Goal: Task Accomplishment & Management: Use online tool/utility

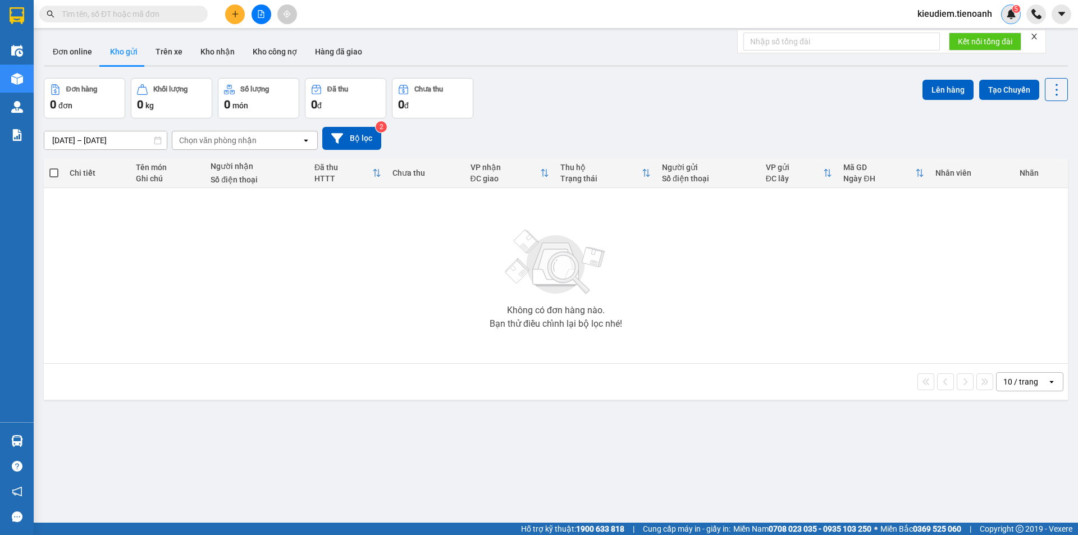
click at [1013, 15] on img at bounding box center [1012, 14] width 10 height 10
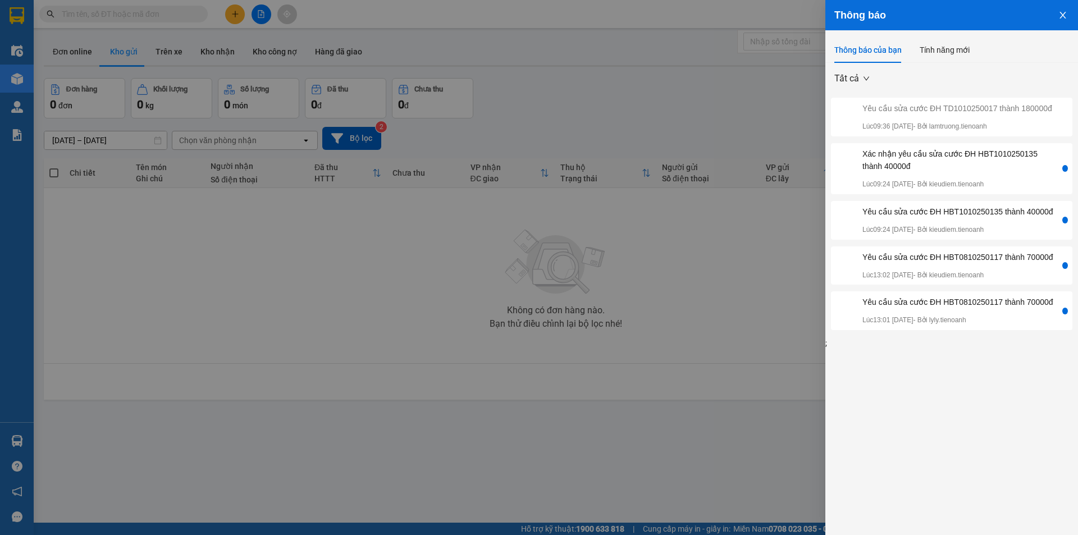
click at [743, 221] on div at bounding box center [539, 267] width 1078 height 535
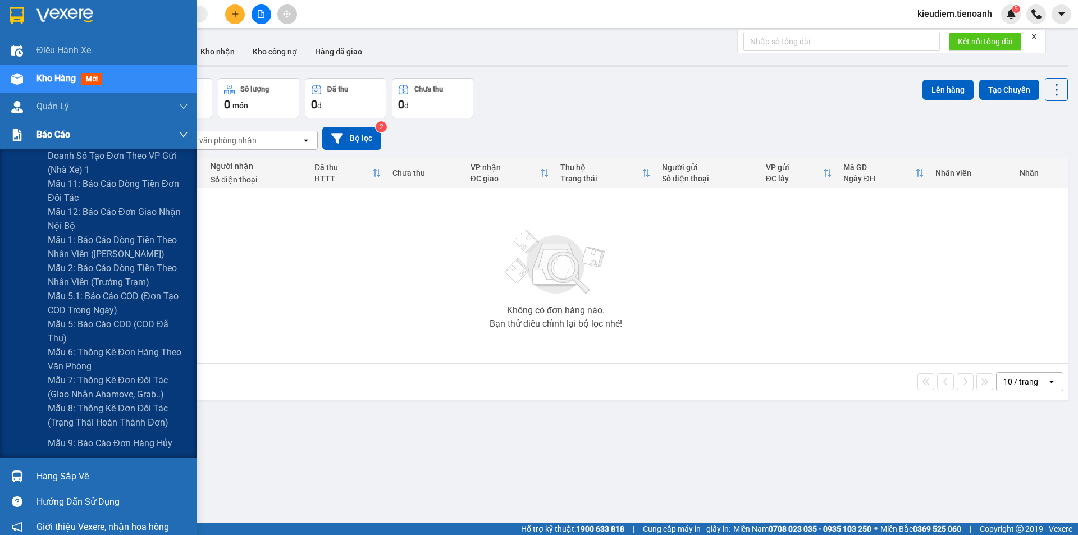
click at [41, 140] on span "Báo cáo" at bounding box center [54, 135] width 34 height 14
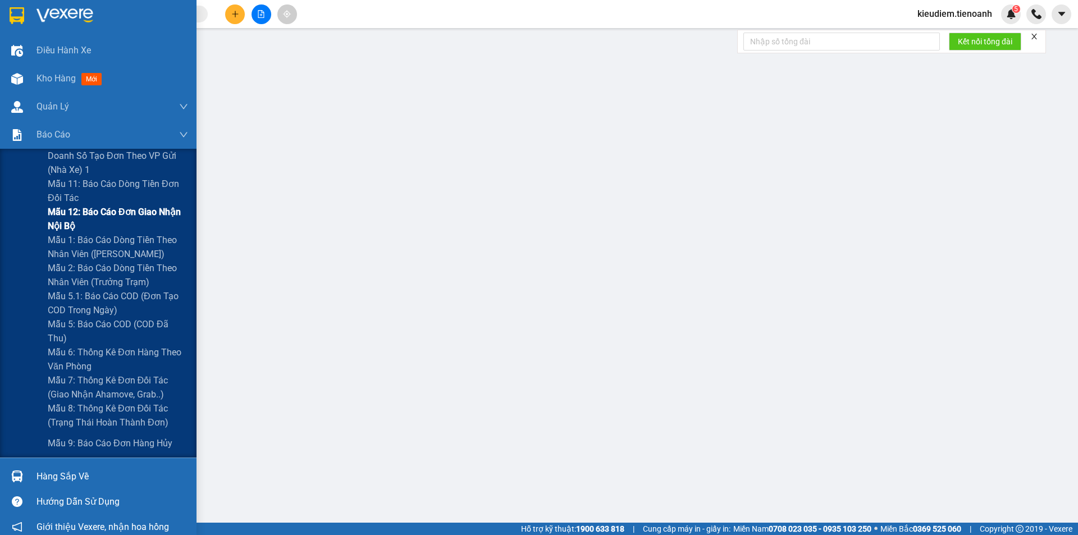
click at [154, 219] on span "Mẫu 12: Báo cáo đơn giao nhận nội bộ" at bounding box center [118, 219] width 140 height 28
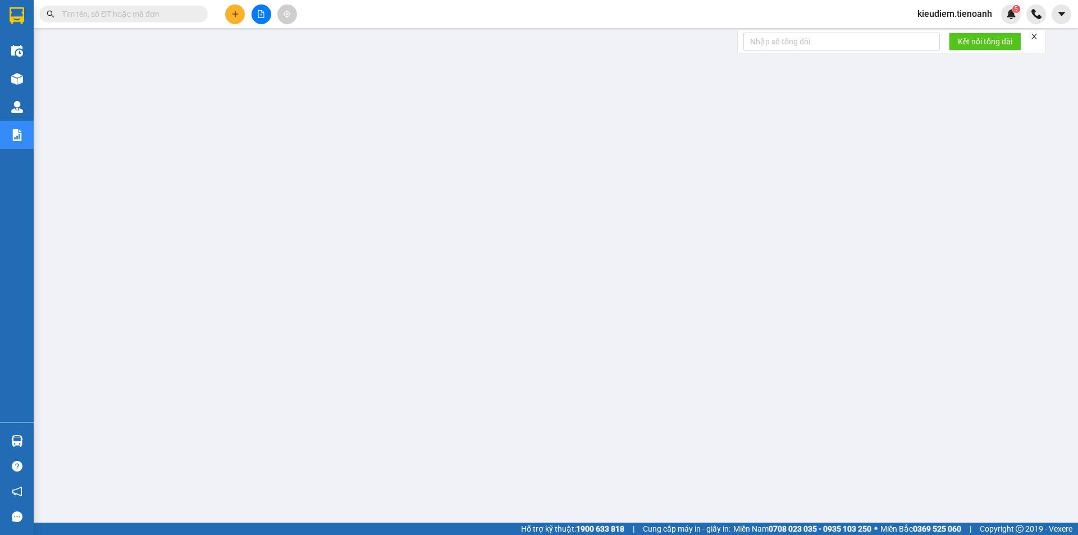
click at [117, 19] on input "text" at bounding box center [128, 14] width 133 height 12
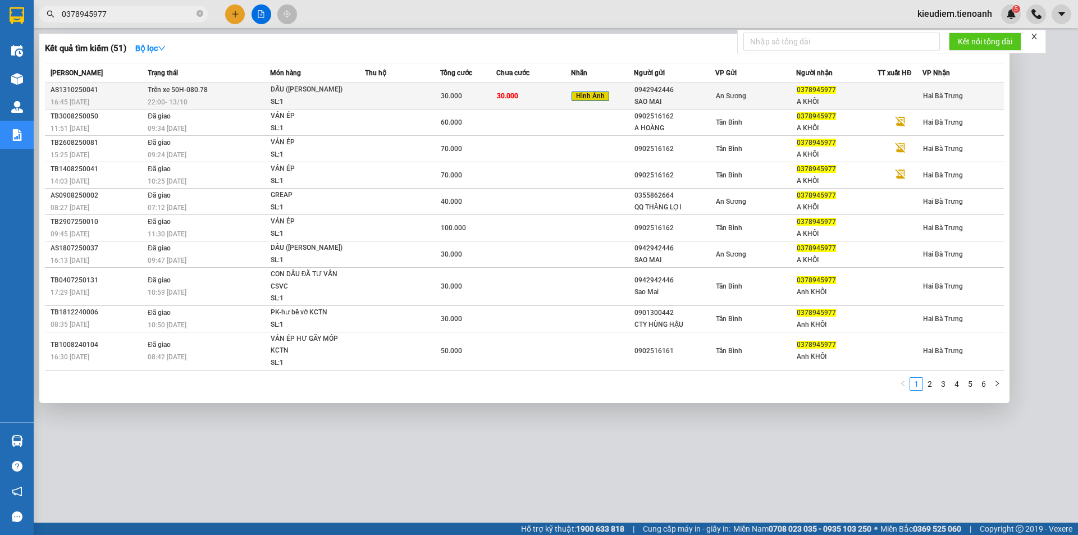
type input "0378945977"
click at [365, 104] on span "DẤU (đã tư vấn chính sách) SL: 1" at bounding box center [318, 96] width 94 height 24
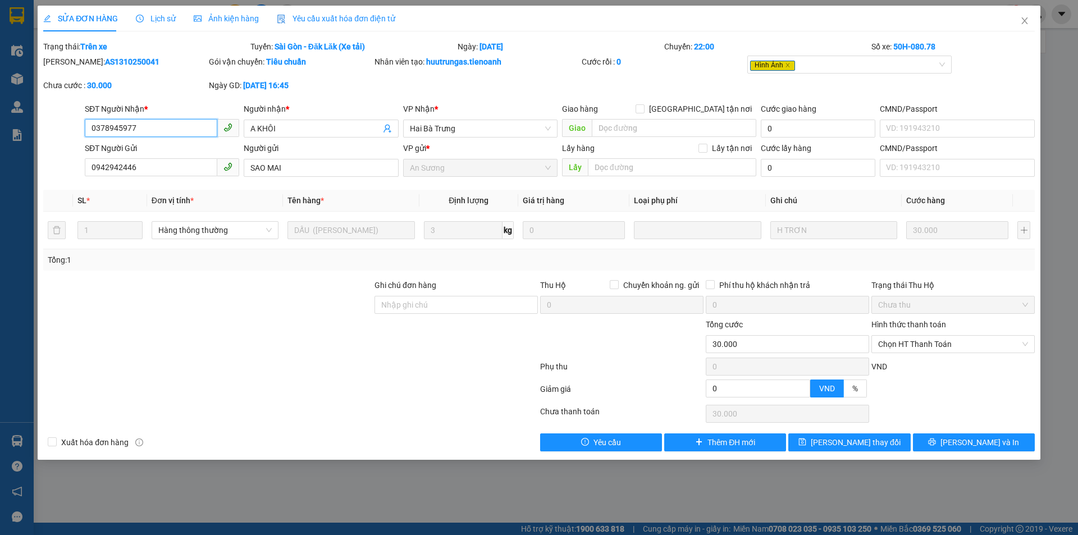
type input "0378945977"
type input "A KHÔI"
type input "0942942446"
type input "SAO MAI"
type input "0"
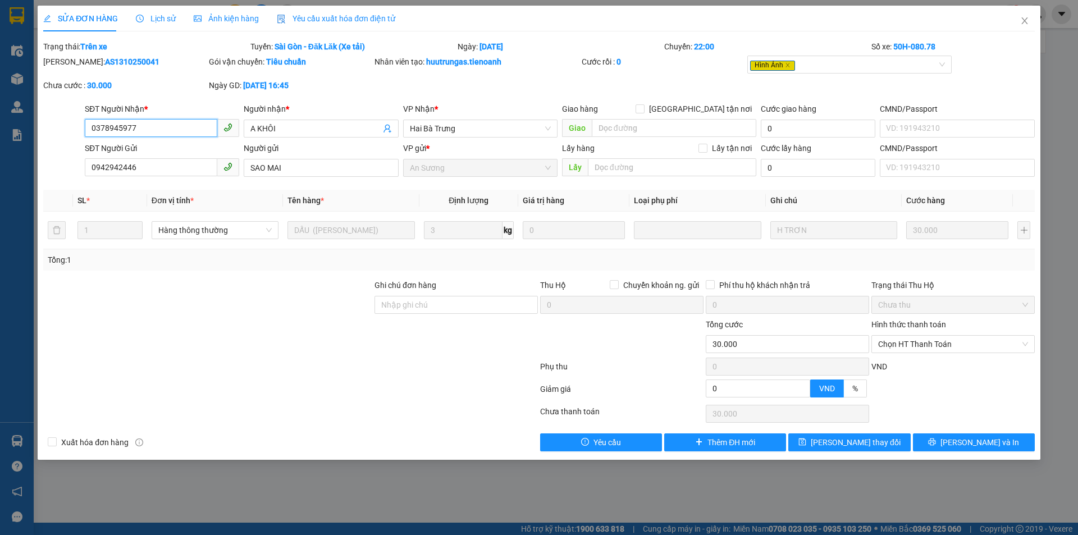
type input "30.000"
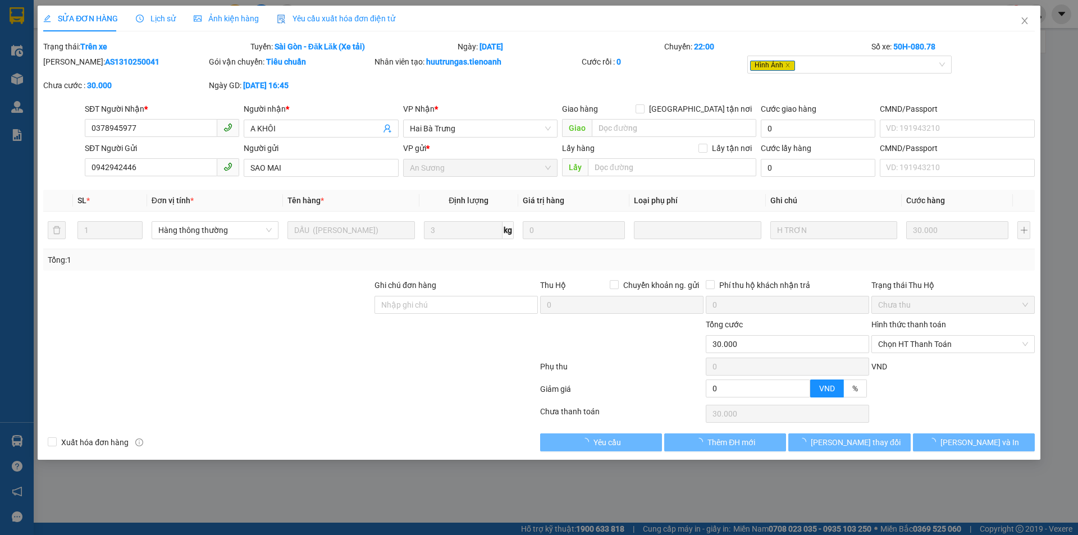
click at [159, 15] on span "Lịch sử" at bounding box center [156, 18] width 40 height 9
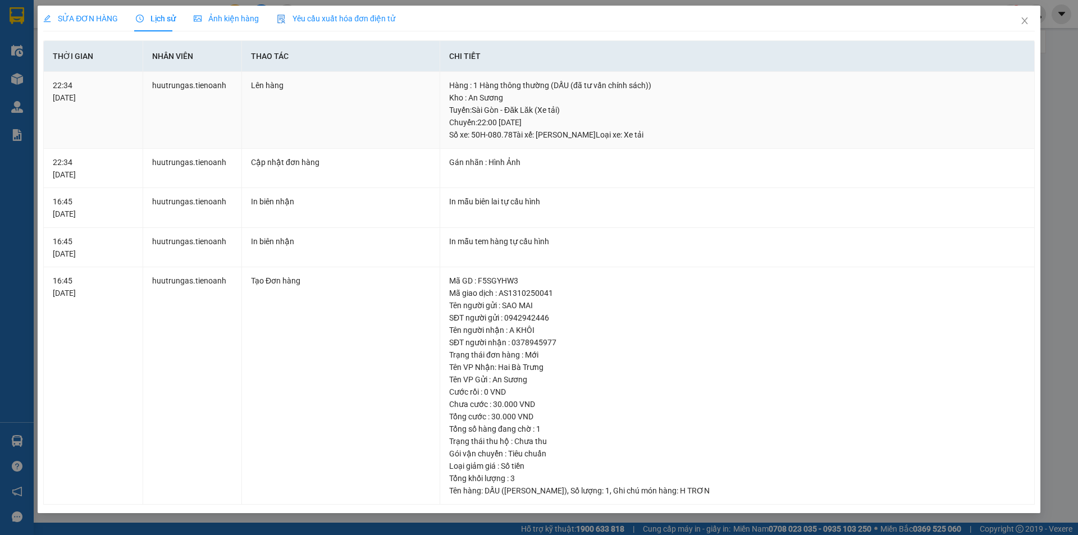
click at [516, 120] on div "Tuyến : Sài Gòn - Đăk Lăk (Xe tải) Chuyến: 22:00 ngày 13-10-2025 Số xe: 50H-080…" at bounding box center [737, 122] width 576 height 37
click at [1023, 20] on icon "close" at bounding box center [1025, 20] width 9 height 9
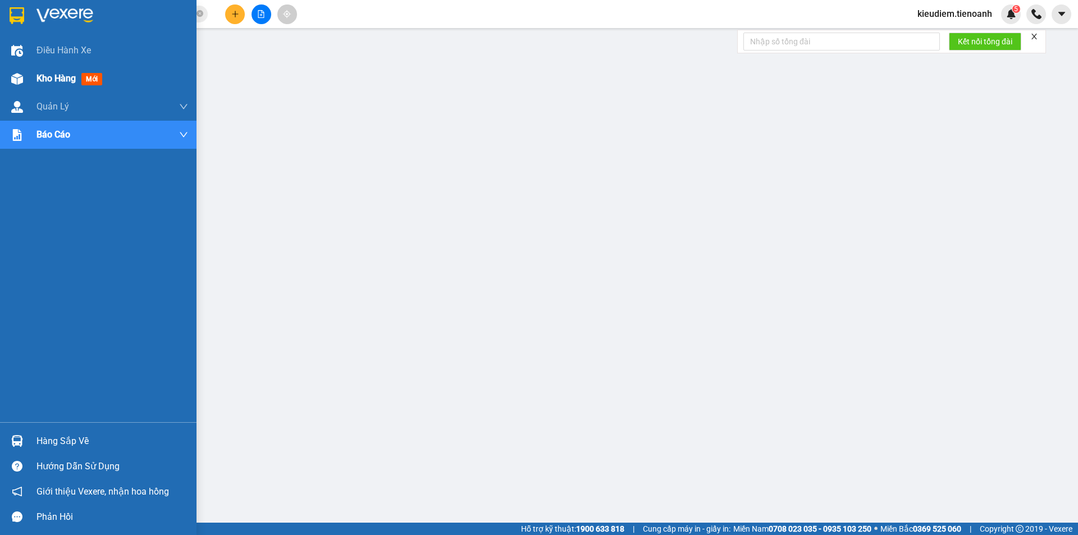
click at [26, 72] on div at bounding box center [17, 79] width 20 height 20
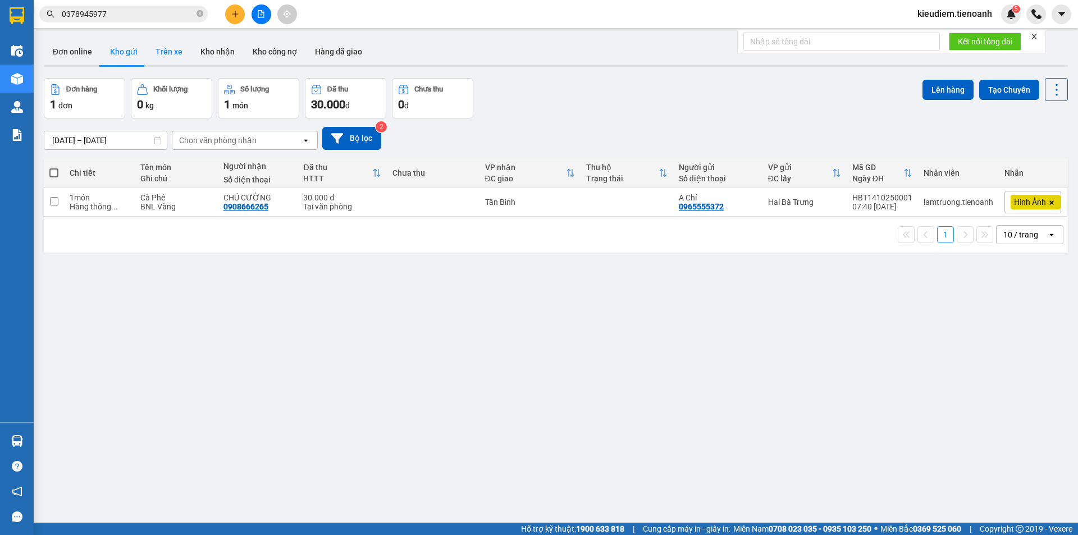
click at [180, 56] on button "Trên xe" at bounding box center [169, 51] width 45 height 27
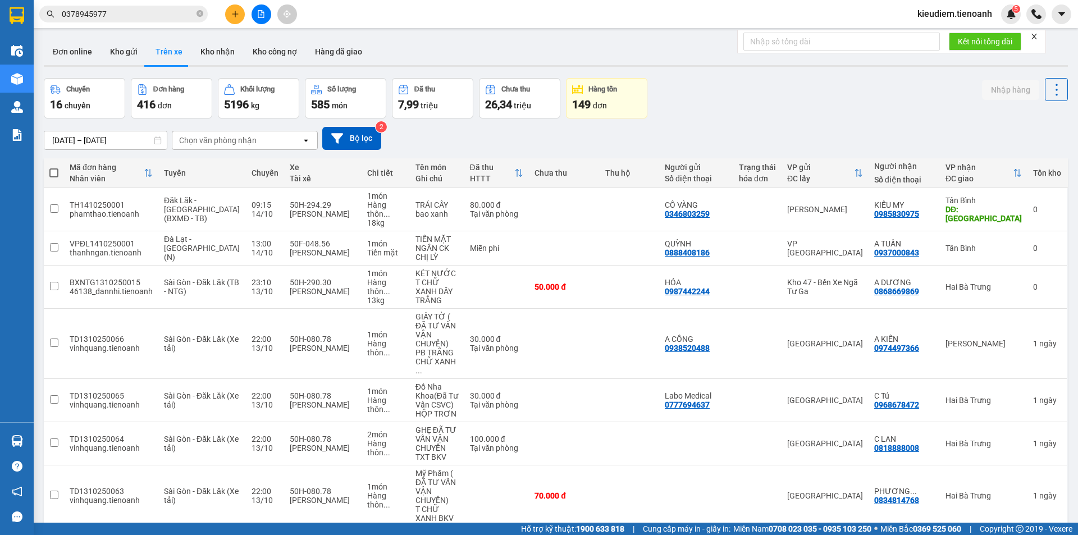
click at [236, 137] on div "Chọn văn phòng nhận" at bounding box center [218, 140] width 78 height 11
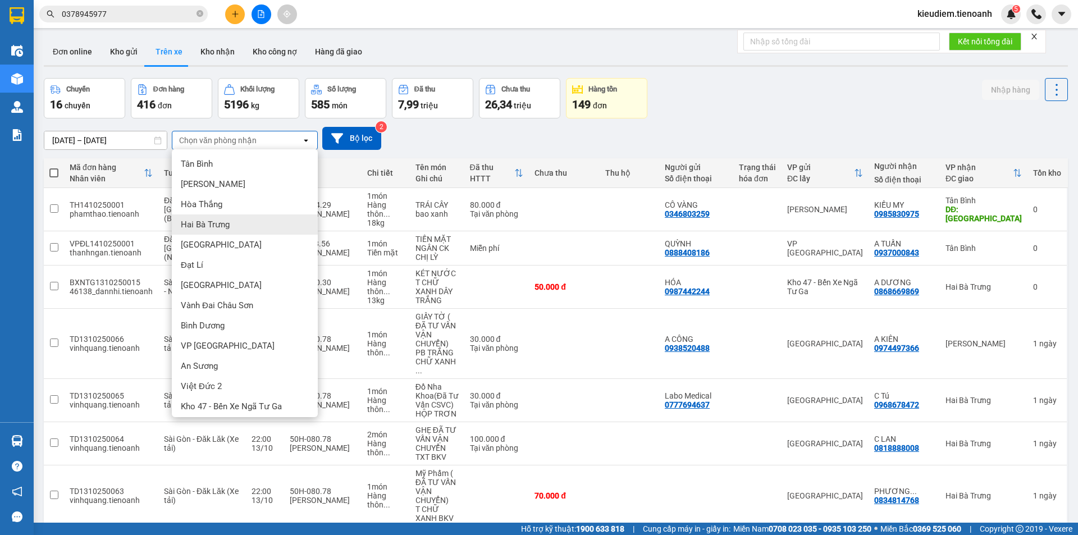
click at [229, 222] on span "Hai Bà Trưng" at bounding box center [205, 224] width 49 height 11
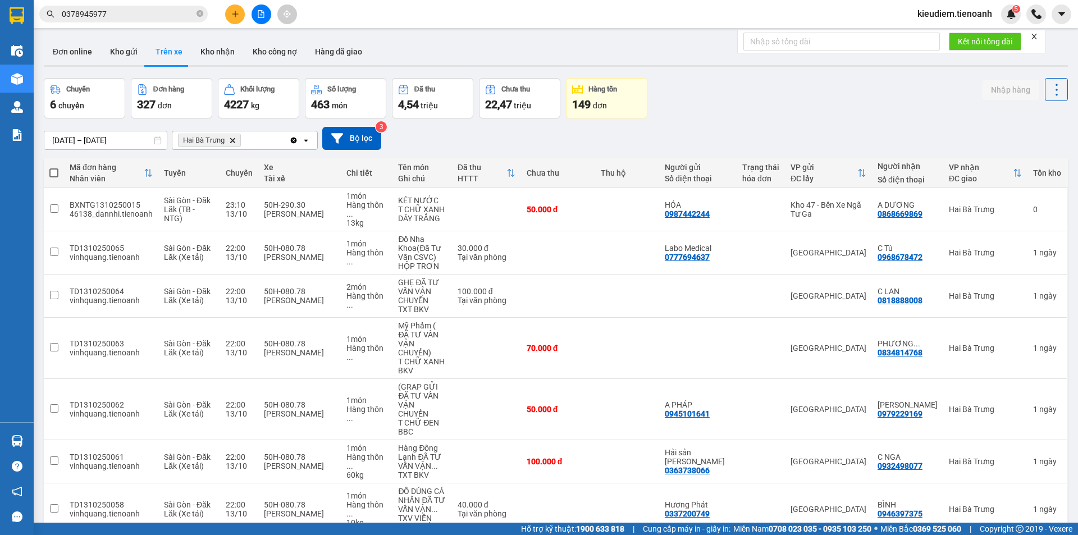
click at [110, 51] on button "Kho gửi" at bounding box center [123, 51] width 45 height 27
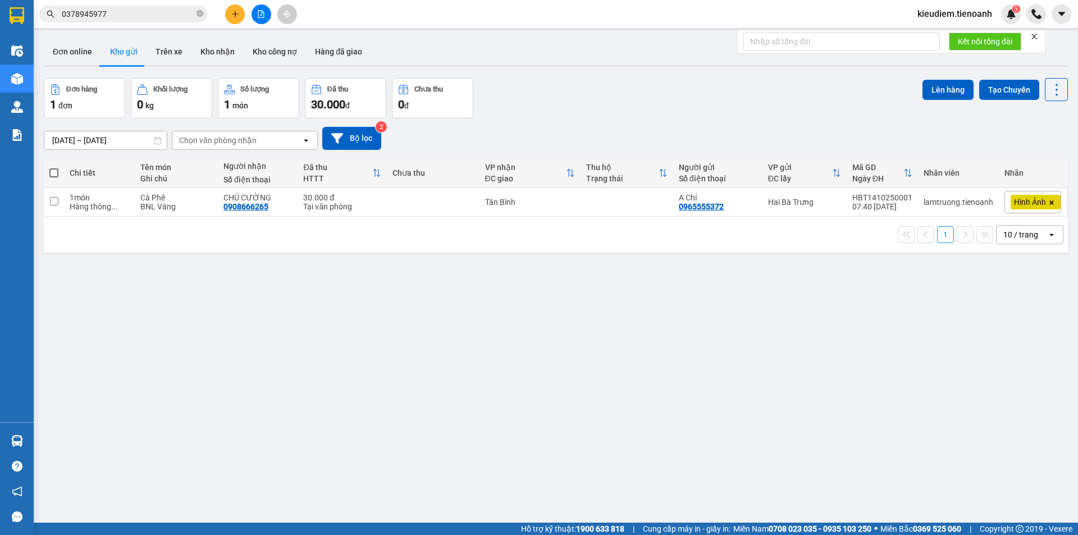
click at [188, 12] on input "0378945977" at bounding box center [128, 14] width 133 height 12
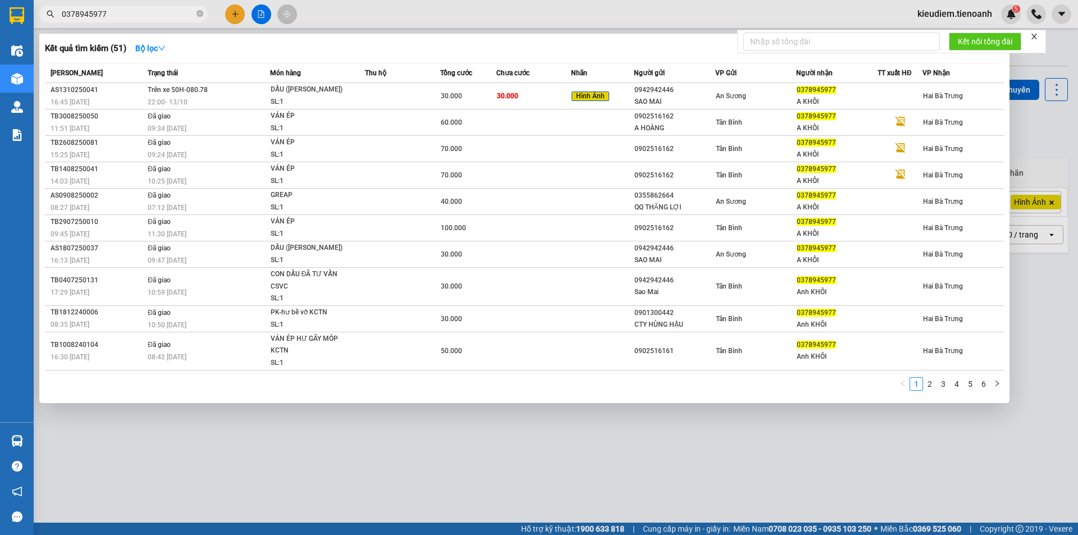
click at [204, 14] on span "0378945977" at bounding box center [123, 14] width 169 height 17
click at [201, 13] on icon "close-circle" at bounding box center [200, 13] width 7 height 7
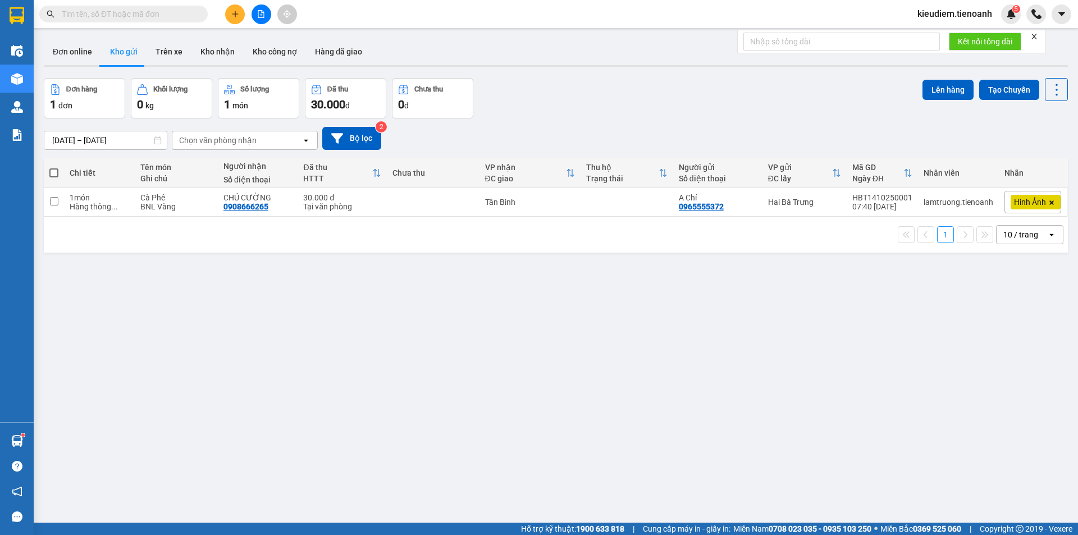
click at [170, 13] on input "text" at bounding box center [128, 14] width 133 height 12
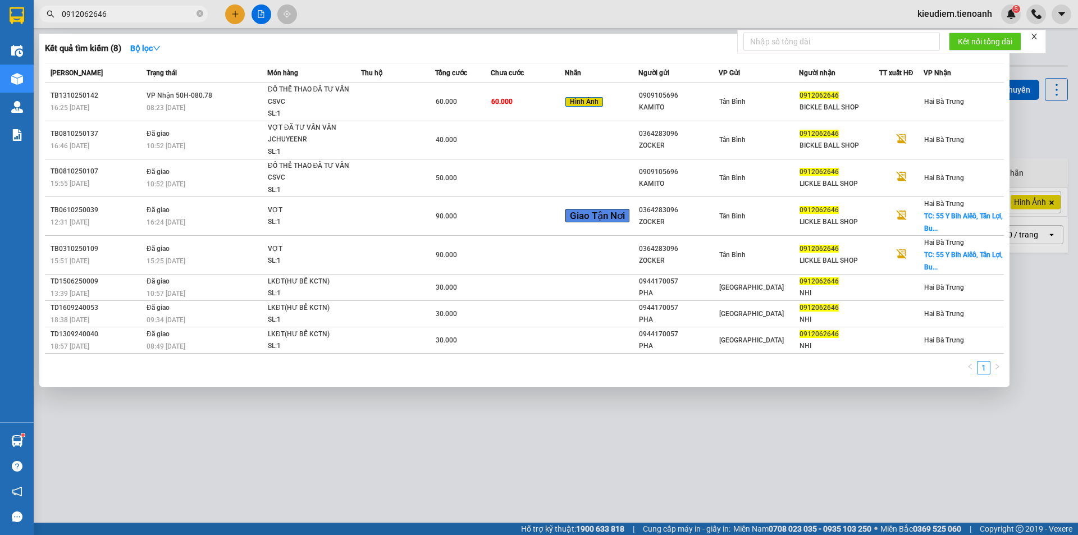
type input "0912062646"
click at [231, 92] on td "VP Nhận 50H-080.78 08:23 - 14/10" at bounding box center [206, 102] width 124 height 38
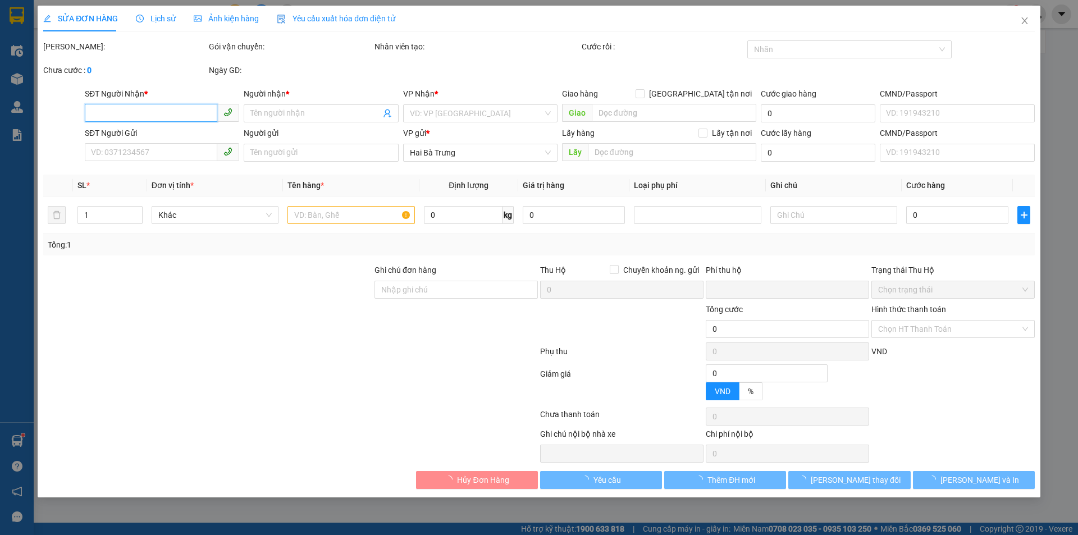
type input "0912062646"
type input "BICKLE BALL SHOP"
type input "0909105696"
type input "KAMITO"
type input "0"
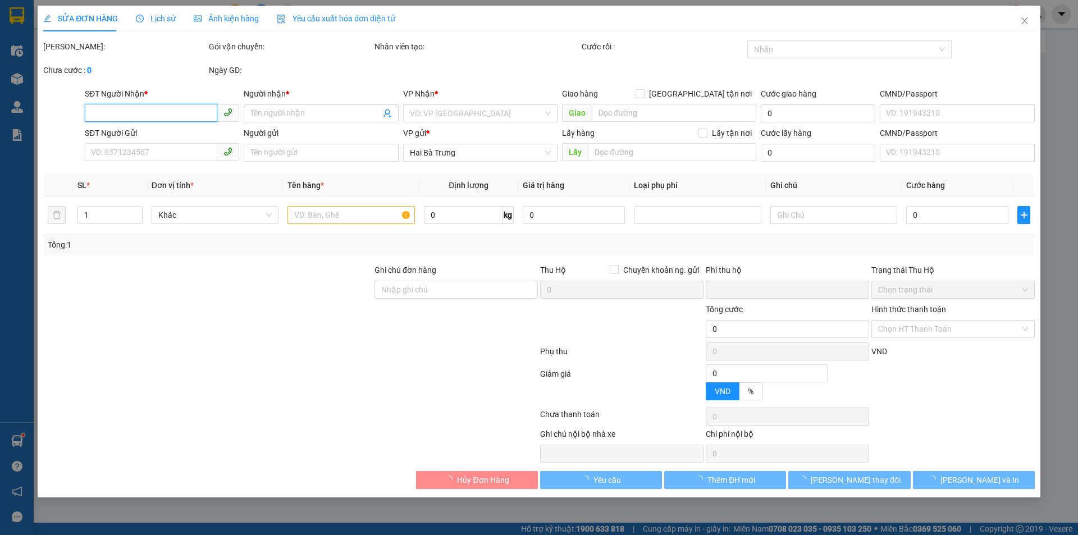
type input "60.000"
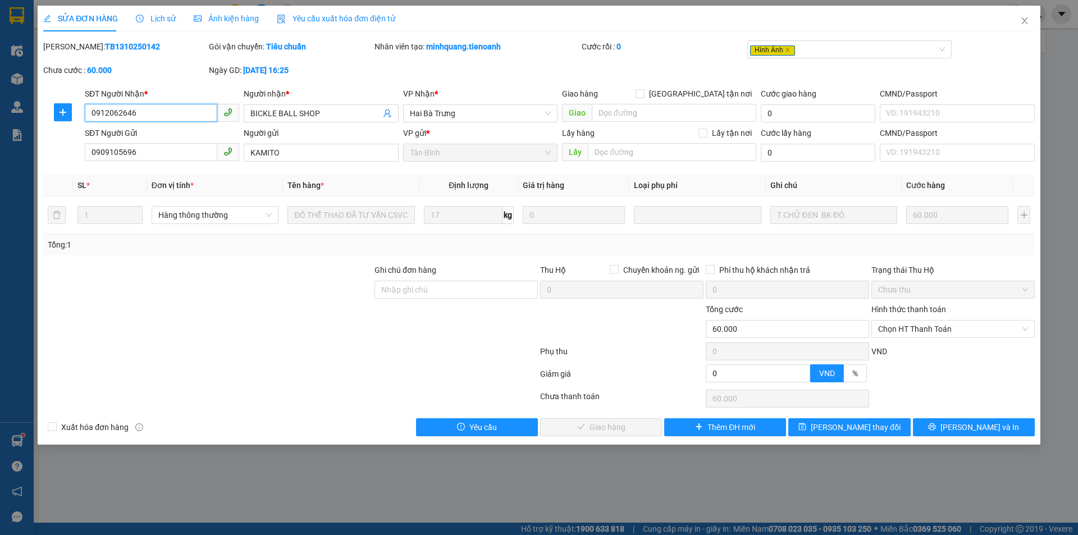
click at [167, 111] on input "0912062646" at bounding box center [151, 113] width 133 height 18
click at [633, 114] on input "search" at bounding box center [674, 113] width 165 height 18
click at [679, 113] on input "55" at bounding box center [674, 113] width 165 height 18
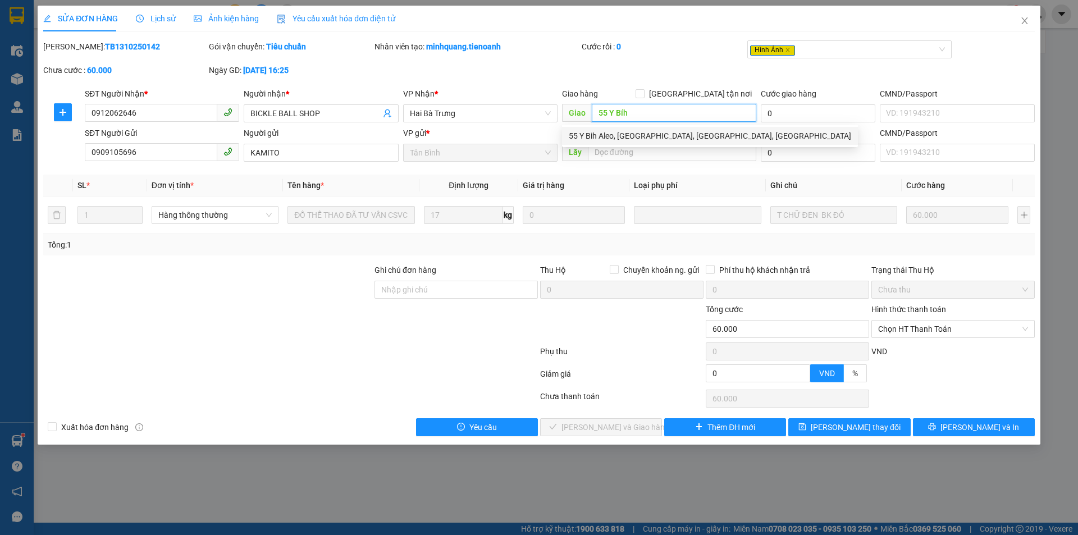
click at [670, 140] on div "55 Y Bih Aleo, Tân Lợi, Buôn Ma Thuột, Đắk Lắk" at bounding box center [710, 136] width 283 height 12
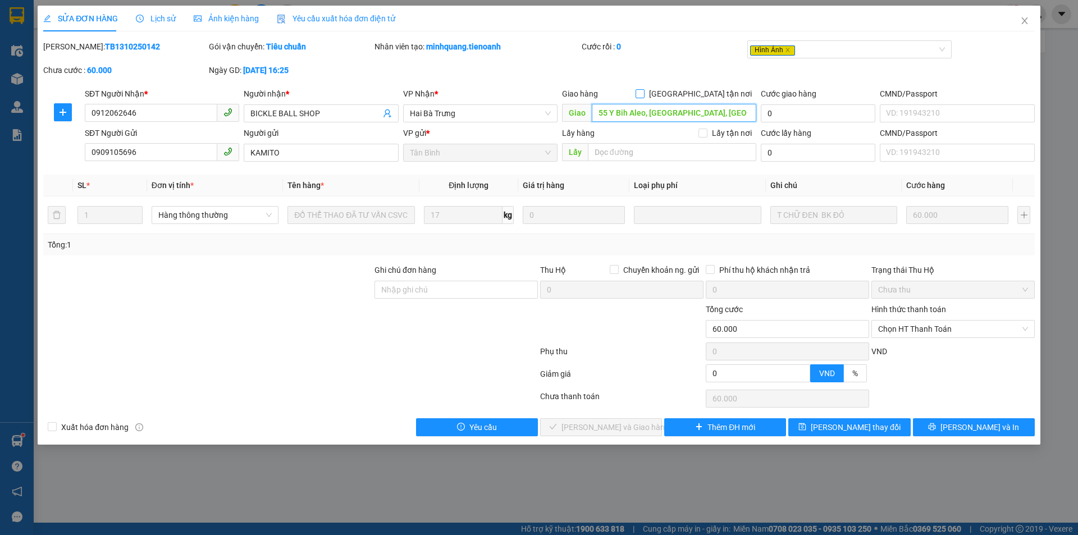
type input "55 Y Bih Aleo, Tân Lợi, Buôn Ma Thuột, Đắk Lắk"
click at [718, 97] on span "Giao tận nơi" at bounding box center [701, 94] width 112 height 12
click at [644, 97] on input "Giao tận nơi" at bounding box center [640, 93] width 8 height 8
checkbox input "true"
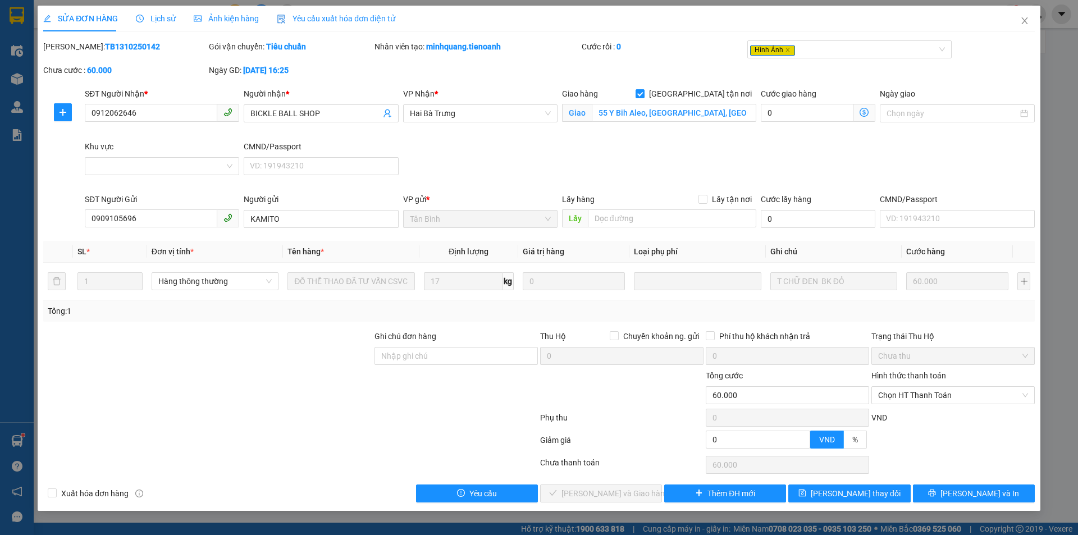
click at [634, 66] on div "Mã ĐH: TB1310250142 Gói vận chuyển: Tiêu chuẩn Nhân viên tạo: minhquang.tienoan…" at bounding box center [539, 63] width 994 height 47
click at [121, 167] on input "Khu vực" at bounding box center [158, 166] width 133 height 17
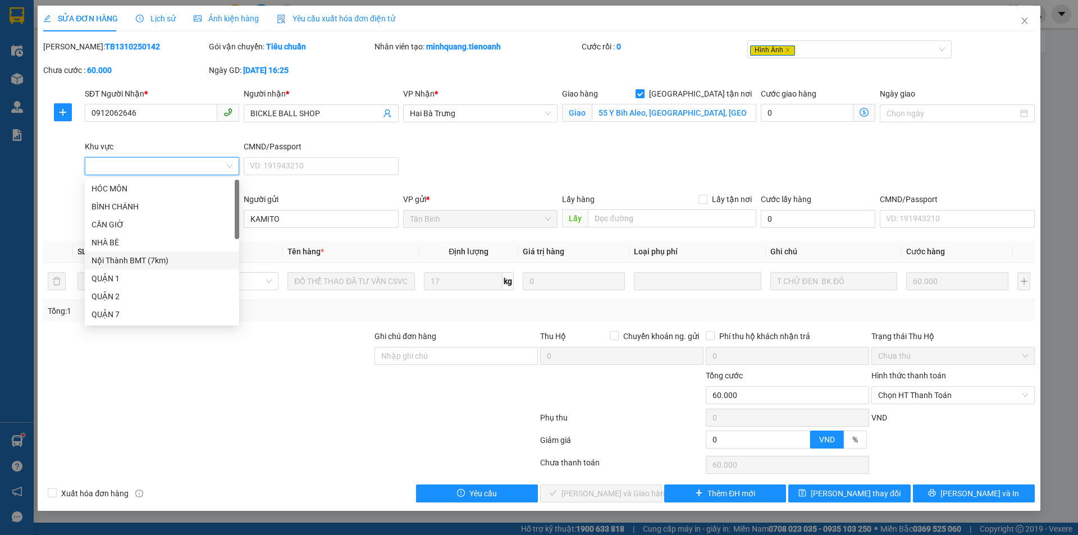
click at [147, 267] on div "Nội Thành BMT (7km)" at bounding box center [162, 261] width 154 height 18
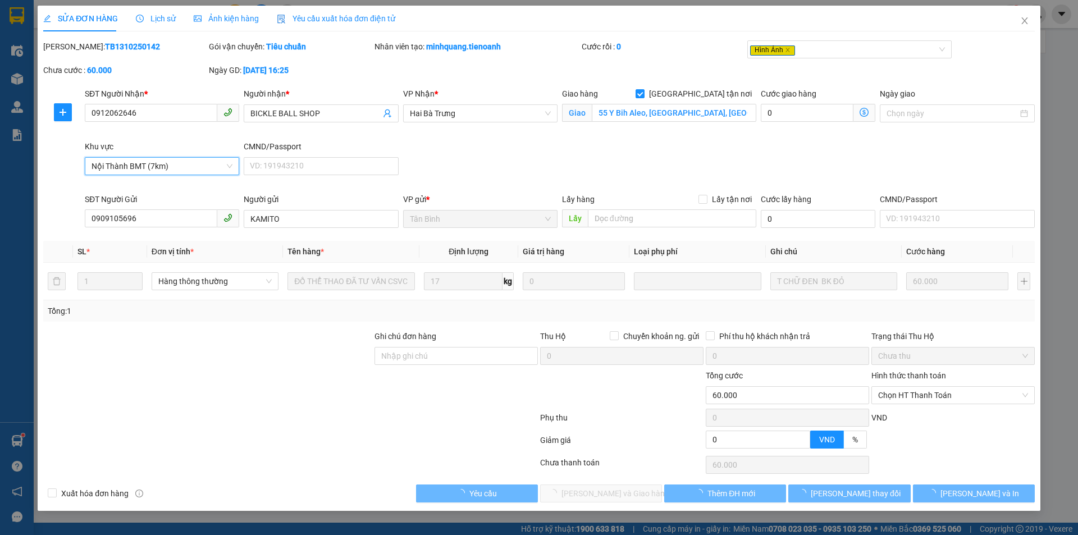
type input "110.000"
type input "50.000"
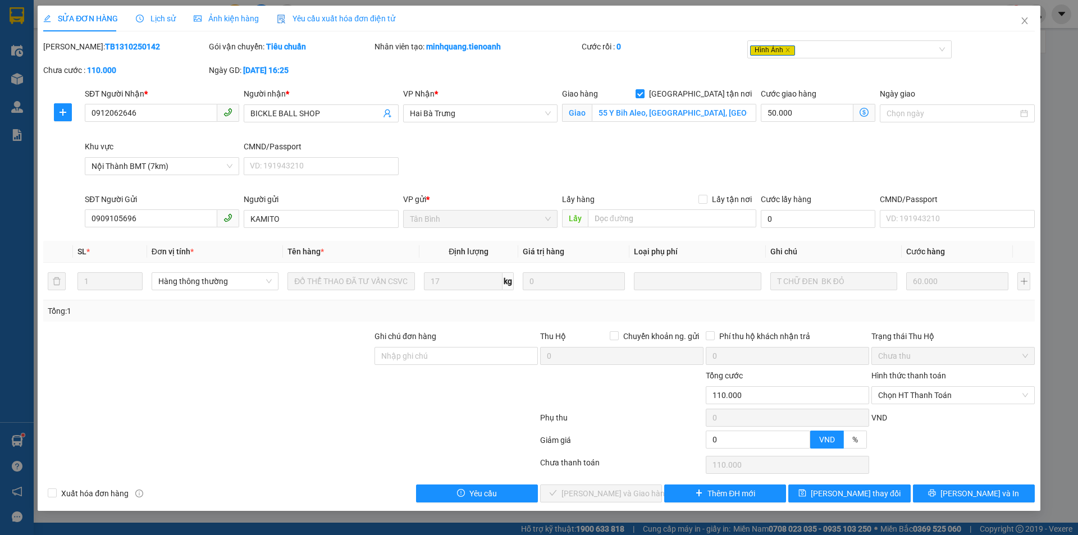
click at [724, 176] on div "SĐT Người Nhận * 0912062646 Người nhận * BICKLE BALL SHOP VP Nhận * Hai Bà Trưn…" at bounding box center [560, 141] width 955 height 106
click at [793, 112] on input "50.000" at bounding box center [807, 113] width 93 height 18
type input "60.004"
type input "40"
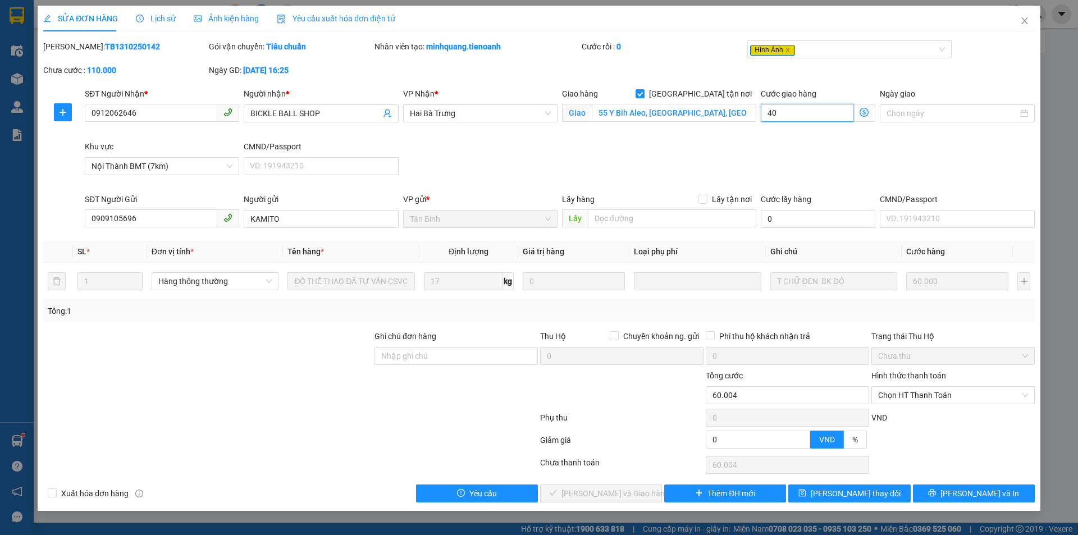
type input "60.040"
type input "40.000"
type input "100.000"
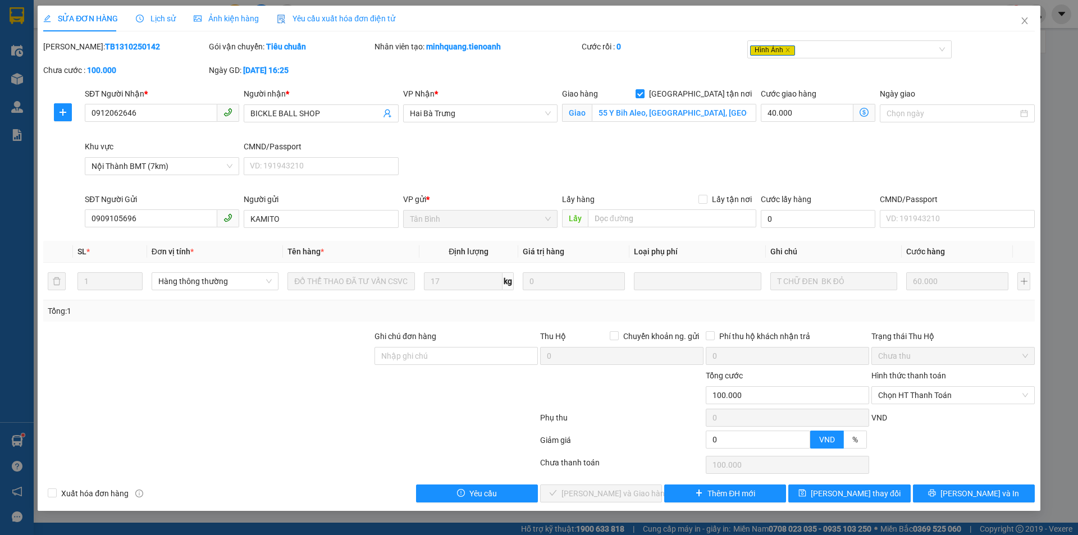
click at [757, 150] on div "SĐT Người Nhận * 0912062646 Người nhận * BICKLE BALL SHOP VP Nhận * Hai Bà Trưn…" at bounding box center [560, 141] width 955 height 106
click at [976, 495] on span "Lưu và In" at bounding box center [980, 494] width 79 height 12
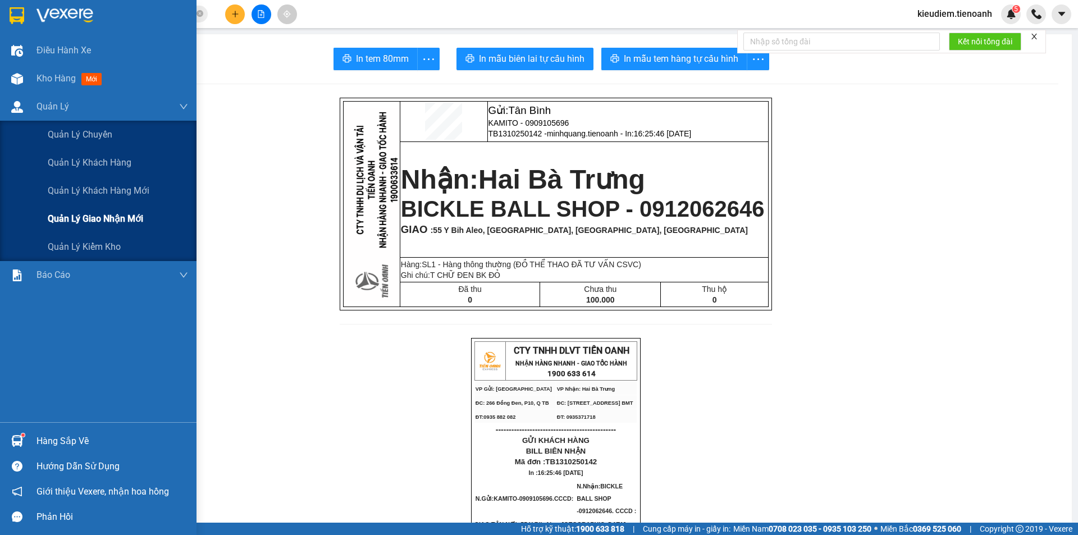
click at [86, 214] on span "Quản lý giao nhận mới" at bounding box center [95, 219] width 95 height 14
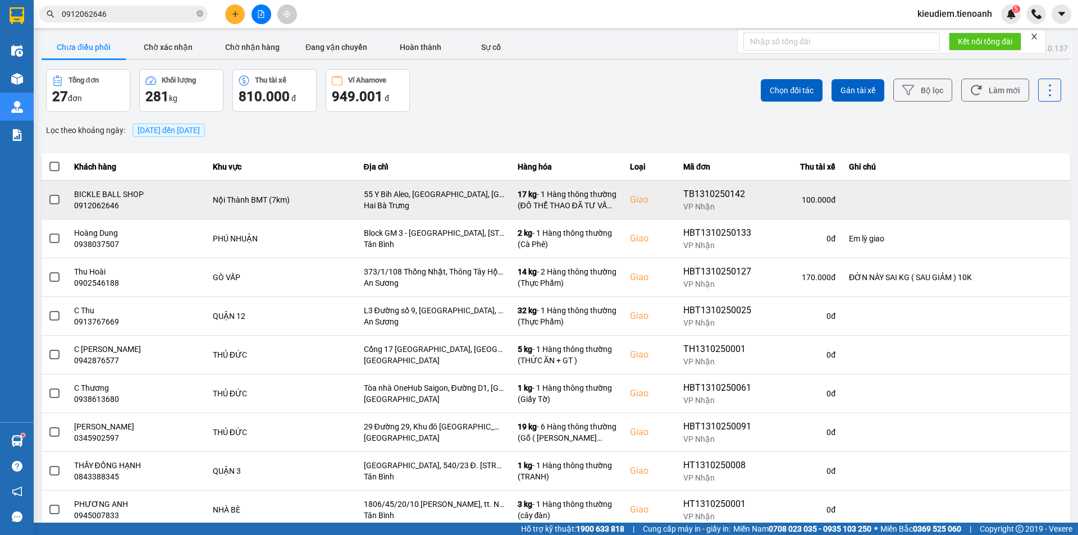
click at [83, 190] on div "BICKLE BALL SHOP" at bounding box center [136, 194] width 125 height 11
click at [56, 197] on span at bounding box center [54, 200] width 10 height 10
click at [48, 194] on input "checkbox" at bounding box center [48, 194] width 0 height 0
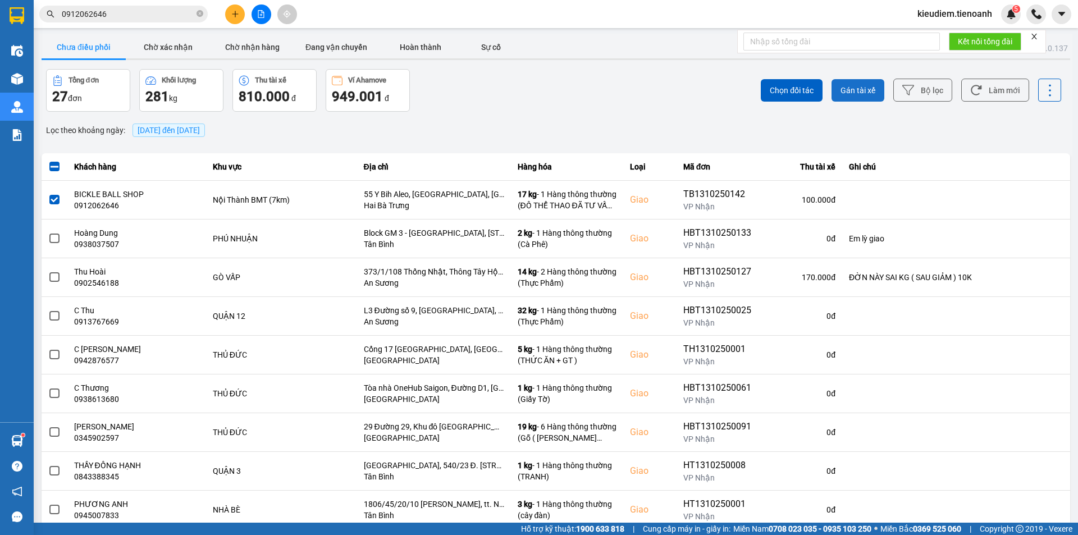
click at [844, 88] on span "Gán tài xế" at bounding box center [858, 90] width 35 height 11
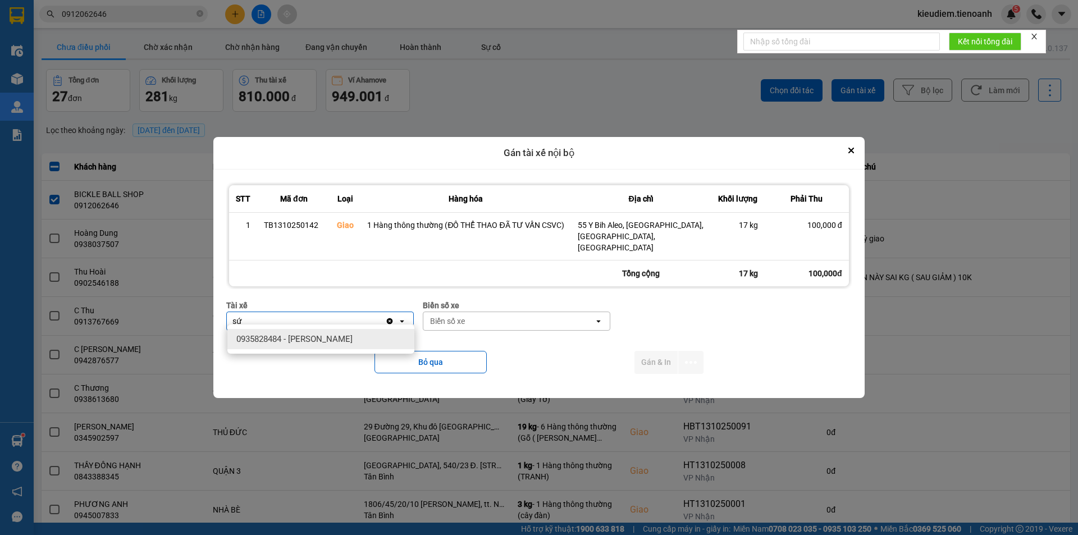
type input "sứ"
click at [326, 336] on span "0935828484 - Bùi Văn Sức" at bounding box center [294, 339] width 116 height 11
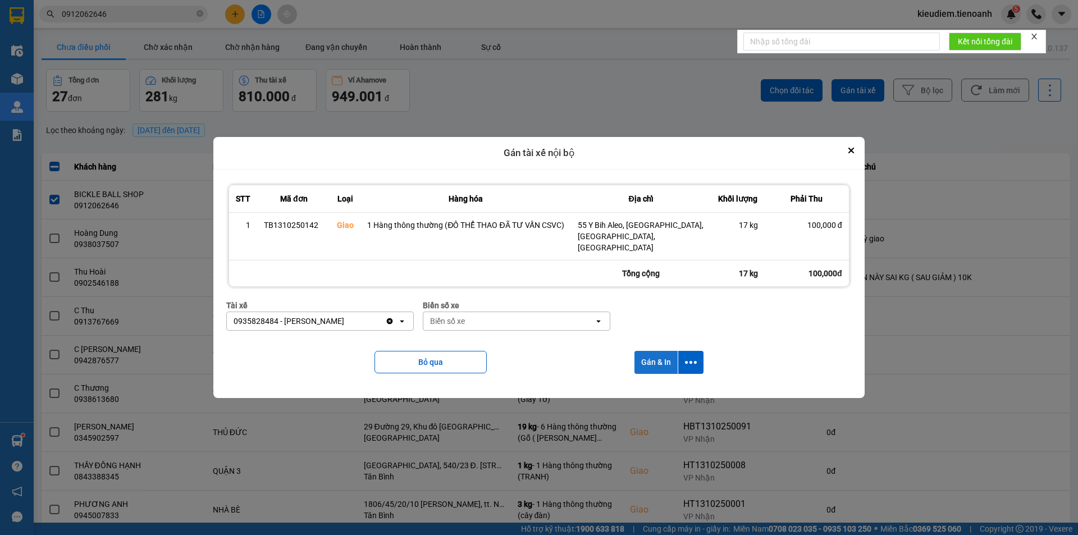
click at [664, 362] on button "Gán & In" at bounding box center [656, 362] width 43 height 23
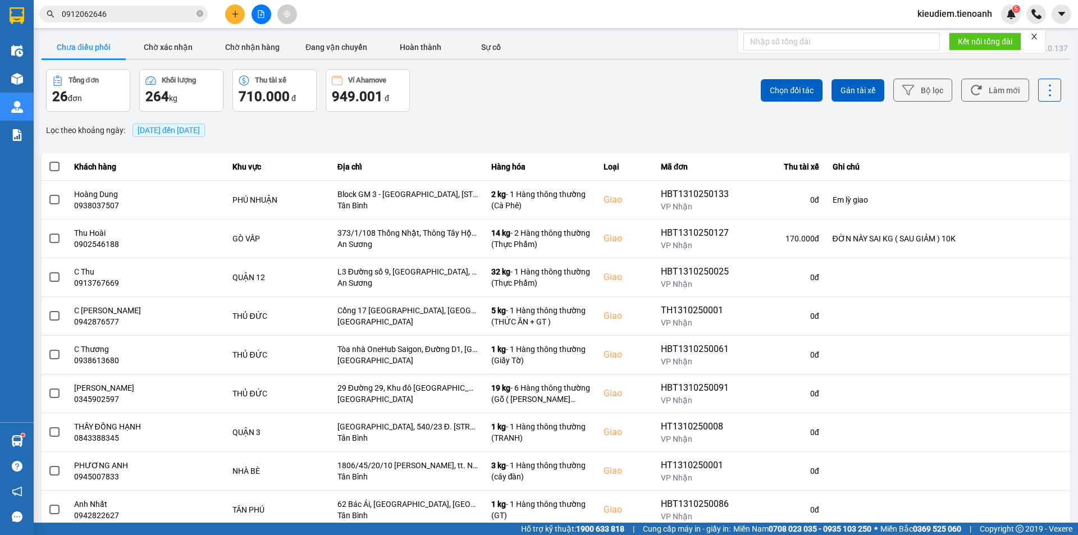
click at [504, 107] on div "Tổng đơn 26 đơn Khối lượng 264 kg Thu tài xế 710.000 đ Ví Ahamove 949.001 đ" at bounding box center [300, 90] width 508 height 43
click at [238, 40] on button "Chờ nhận hàng" at bounding box center [252, 47] width 84 height 22
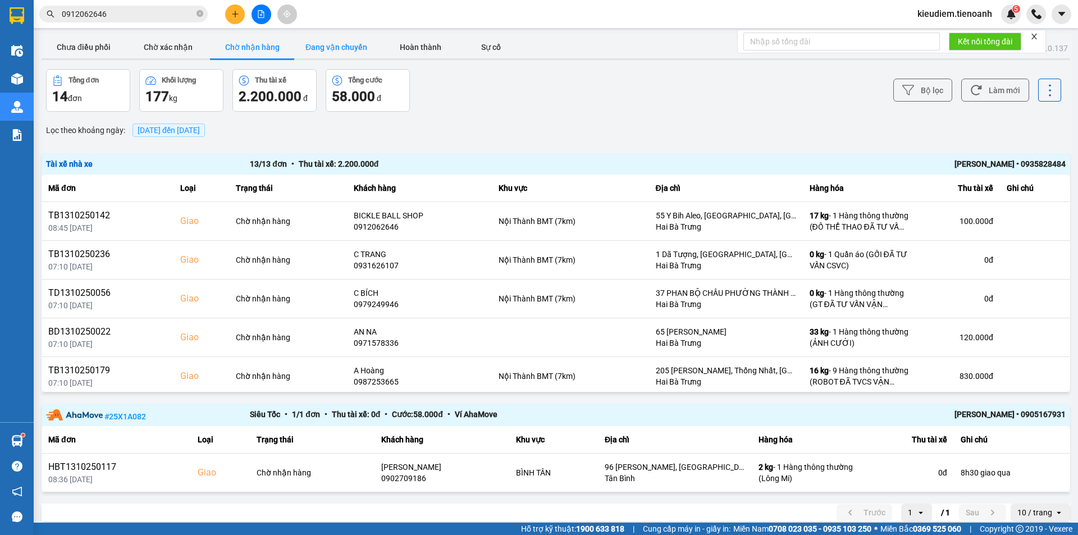
click at [324, 40] on button "Đang vận chuyển" at bounding box center [336, 47] width 84 height 22
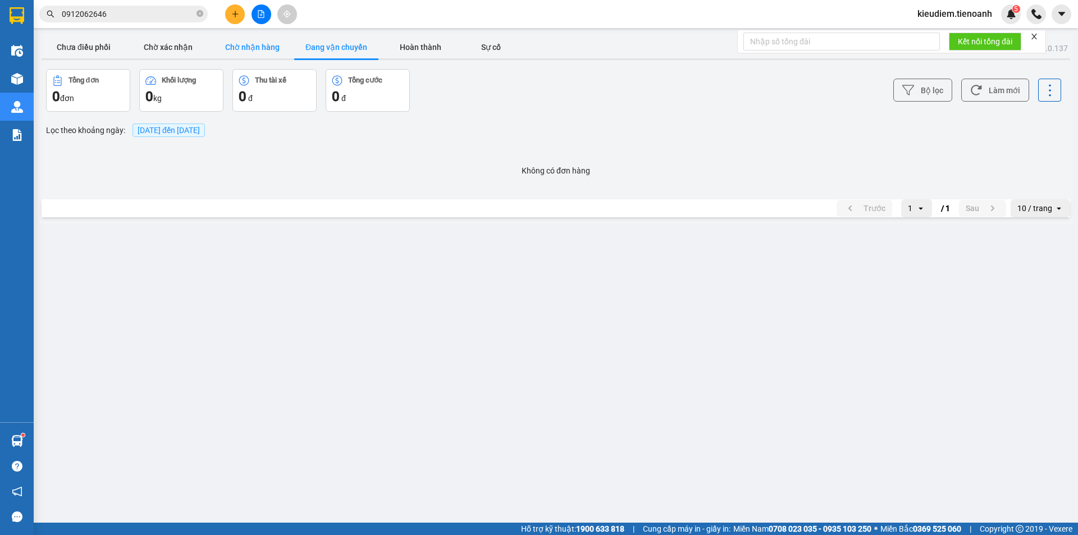
click at [274, 40] on button "Chờ nhận hàng" at bounding box center [252, 47] width 84 height 22
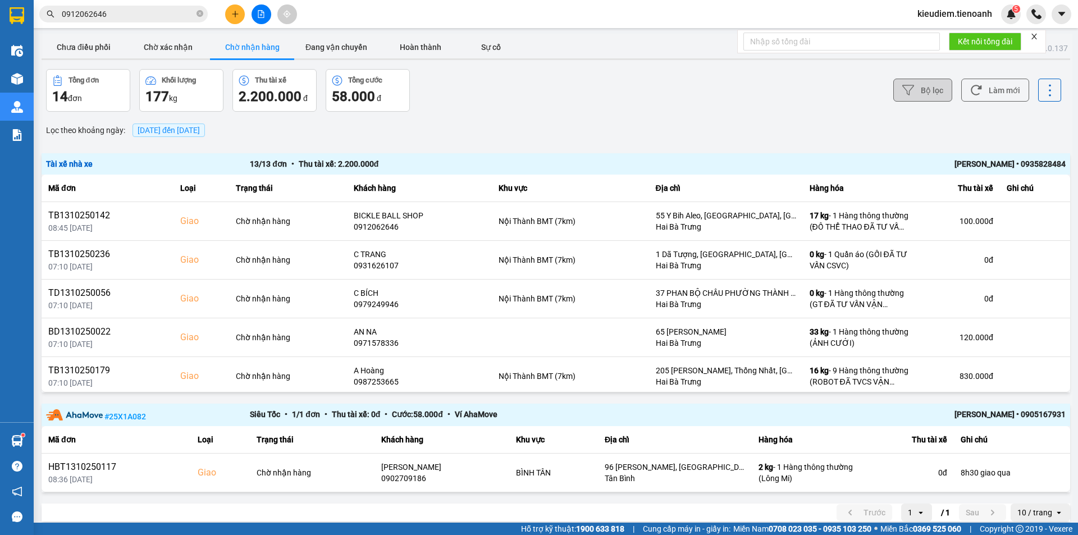
click at [894, 89] on button "Bộ lọc" at bounding box center [923, 90] width 59 height 23
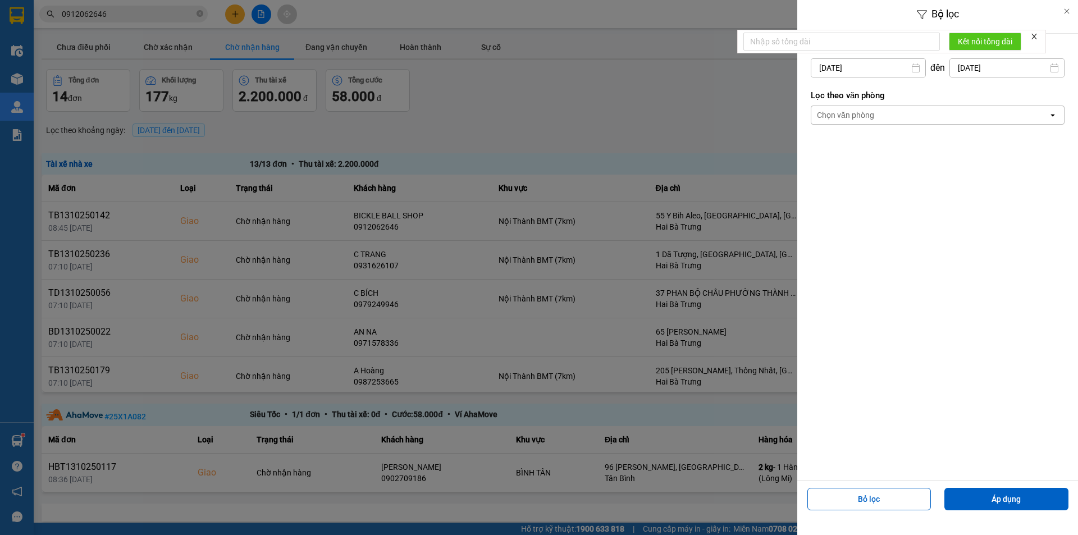
click at [873, 108] on div "Chọn văn phòng" at bounding box center [930, 115] width 237 height 18
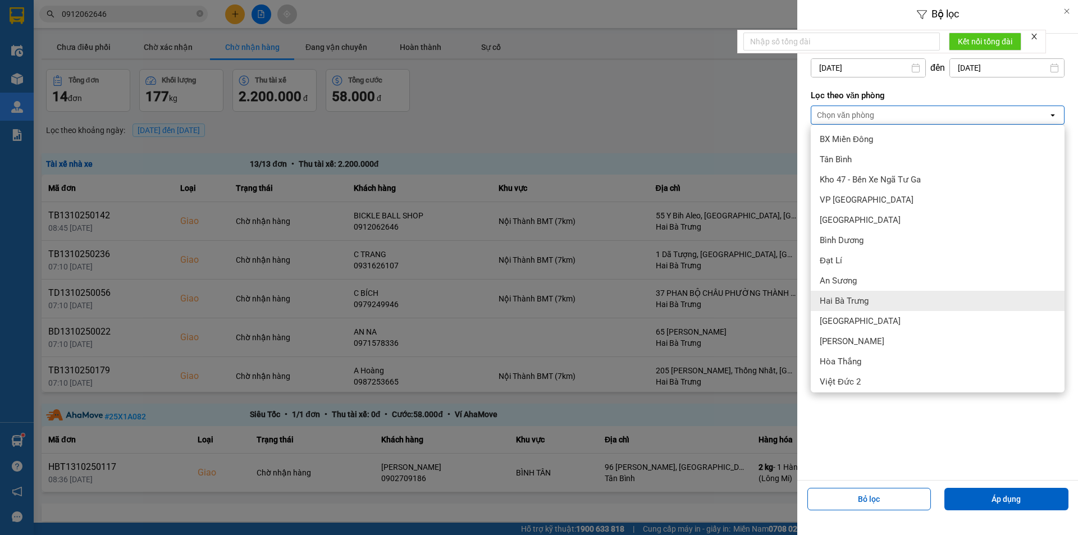
click at [860, 298] on span "Hai Bà Trưng" at bounding box center [844, 300] width 49 height 11
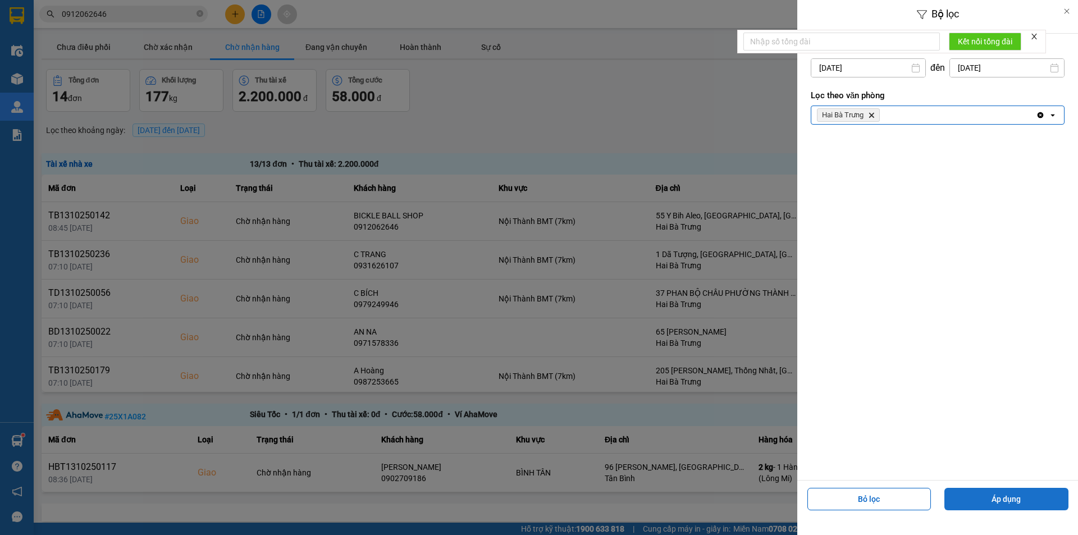
click at [1027, 500] on button "Áp dụng" at bounding box center [1007, 499] width 124 height 22
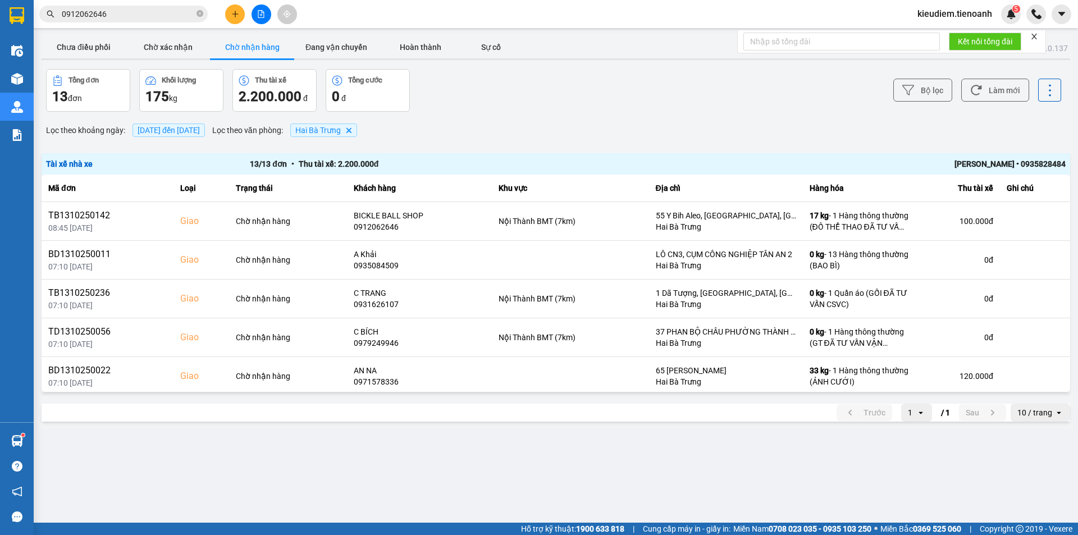
click at [1036, 412] on div "10 / trang" at bounding box center [1035, 412] width 35 height 11
click at [1037, 391] on div "100 / trang" at bounding box center [1041, 388] width 41 height 11
click at [993, 473] on main "ver: 0.0.137 Chưa điều phối Chờ xác nhận Chờ nhận hàng Đang vận chuyển Hoàn thà…" at bounding box center [539, 261] width 1078 height 523
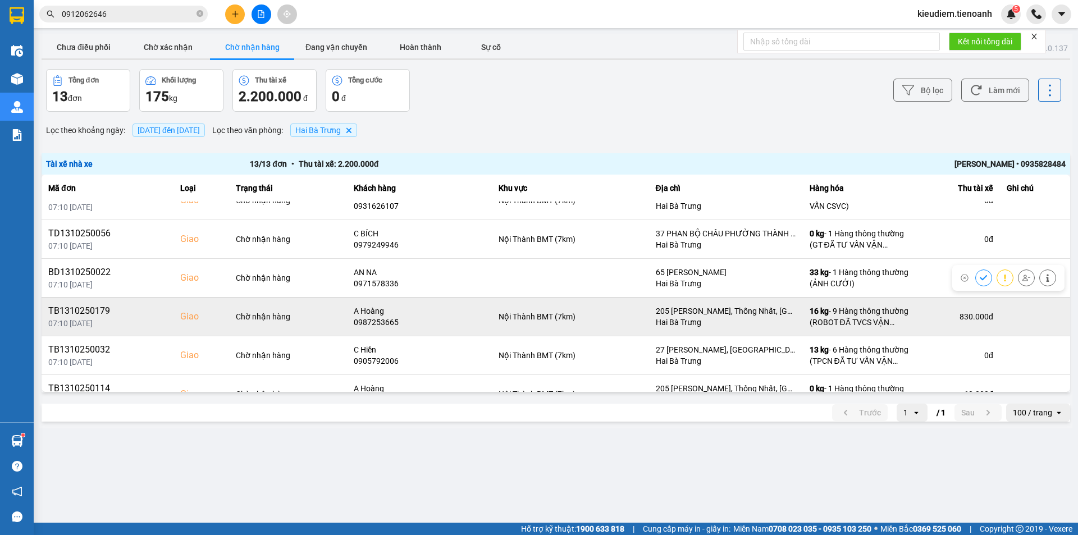
scroll to position [112, 0]
